Goal: Information Seeking & Learning: Understand process/instructions

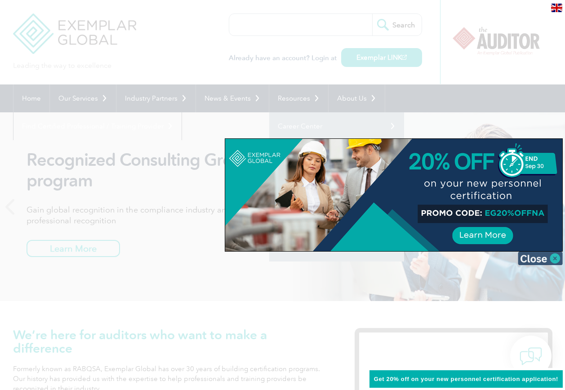
click at [553, 257] on img at bounding box center [540, 258] width 45 height 13
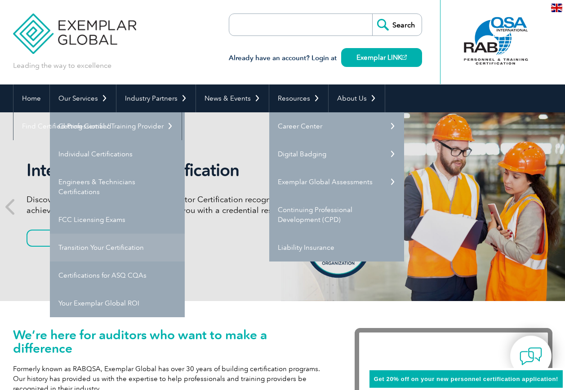
click at [76, 250] on link "Transition Your Certification" at bounding box center [117, 248] width 135 height 28
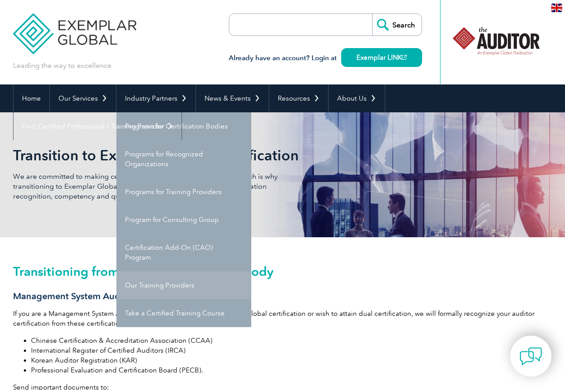
click at [144, 283] on link "Our Training Providers" at bounding box center [183, 286] width 135 height 28
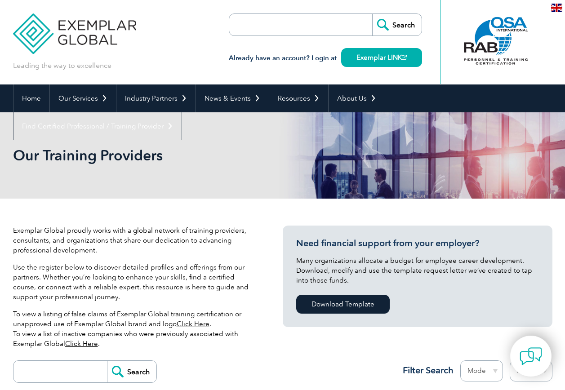
click at [501, 53] on div at bounding box center [495, 40] width 89 height 49
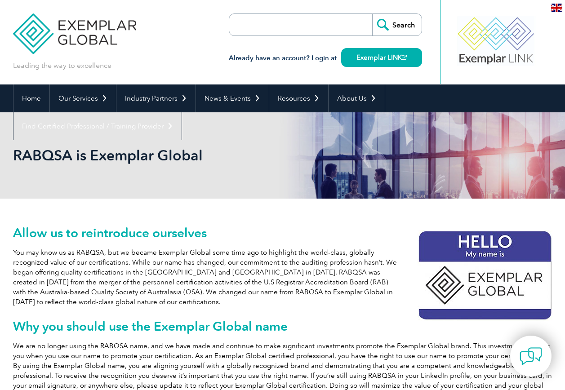
click at [489, 59] on div at bounding box center [495, 40] width 89 height 49
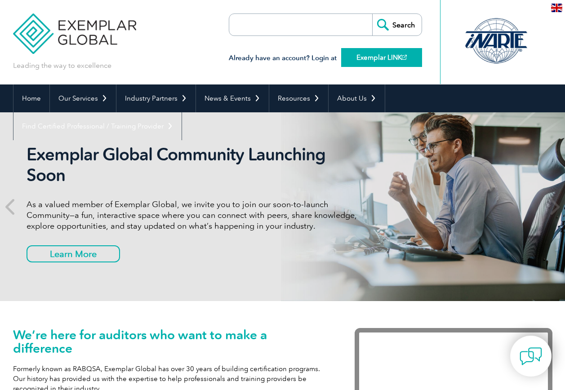
click at [390, 60] on link "Exemplar LINK" at bounding box center [381, 57] width 81 height 19
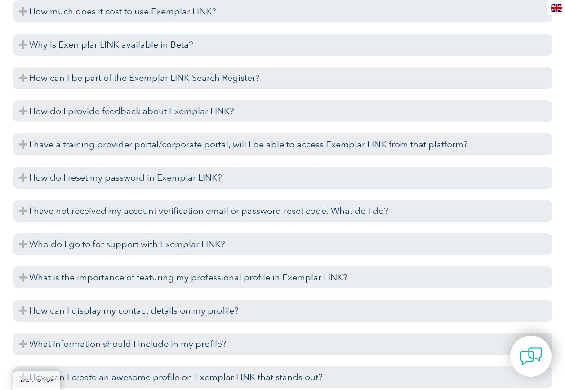
scroll to position [1607, 0]
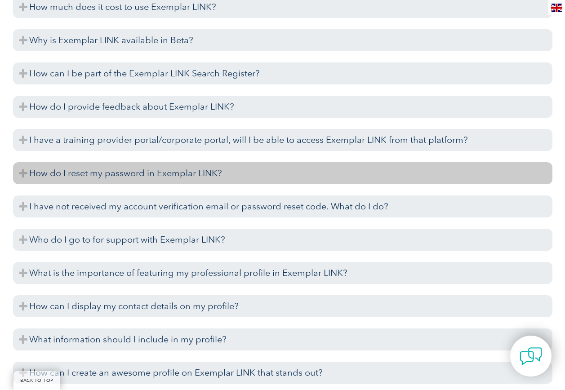
click at [205, 174] on h3 "How do I reset my password in Exemplar LINK?" at bounding box center [282, 173] width 539 height 22
